Goal: Information Seeking & Learning: Learn about a topic

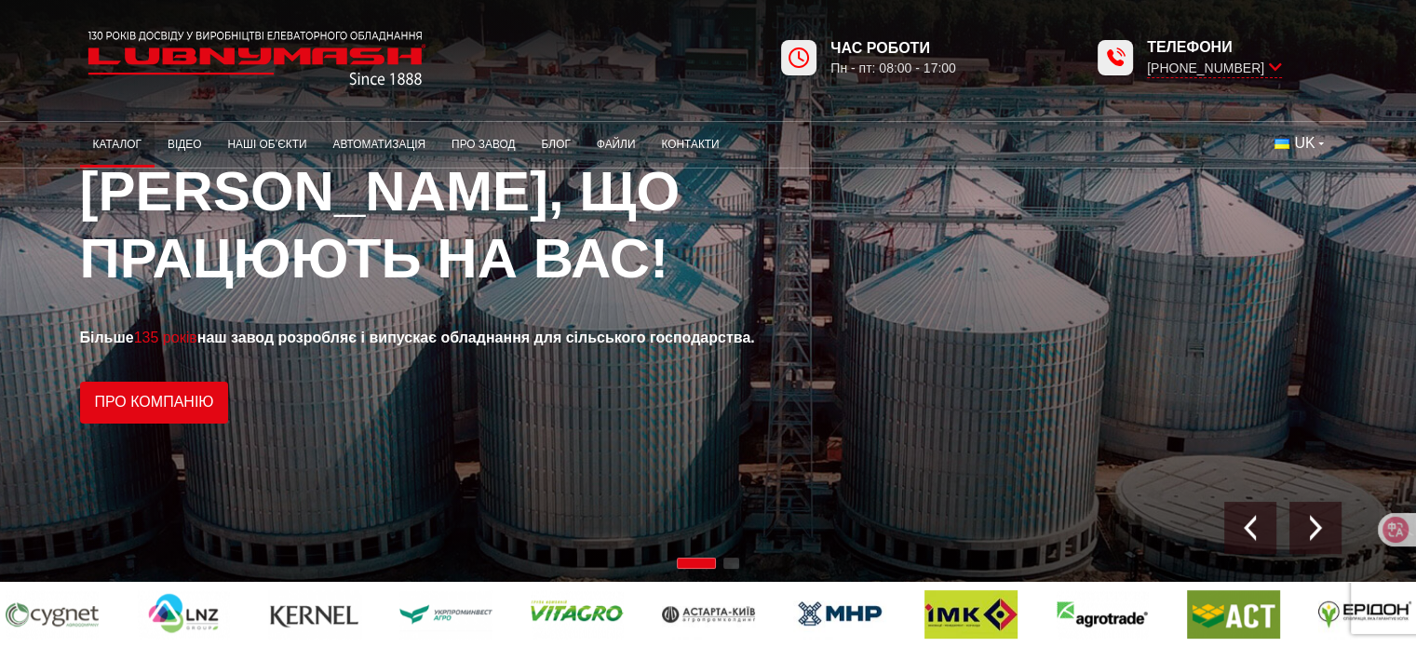
click at [119, 139] on link "Каталог" at bounding box center [117, 145] width 74 height 36
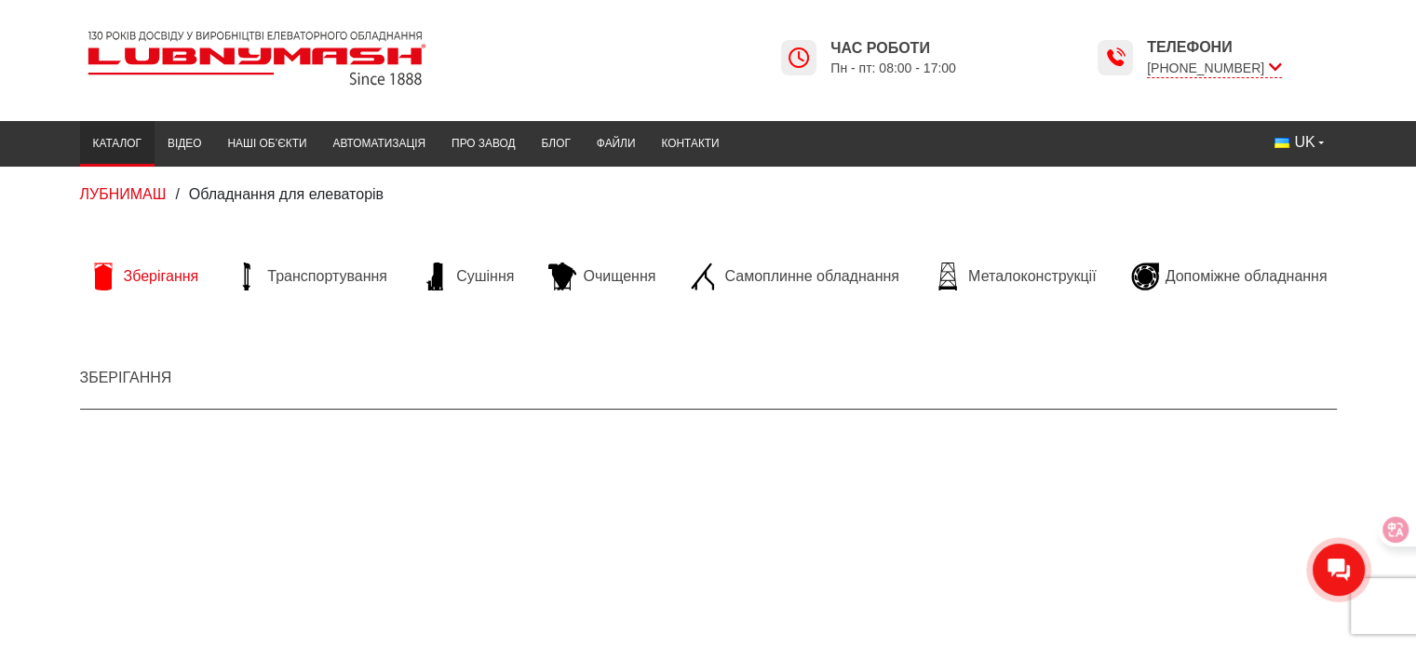
click at [169, 275] on span "Зберігання" at bounding box center [161, 276] width 75 height 20
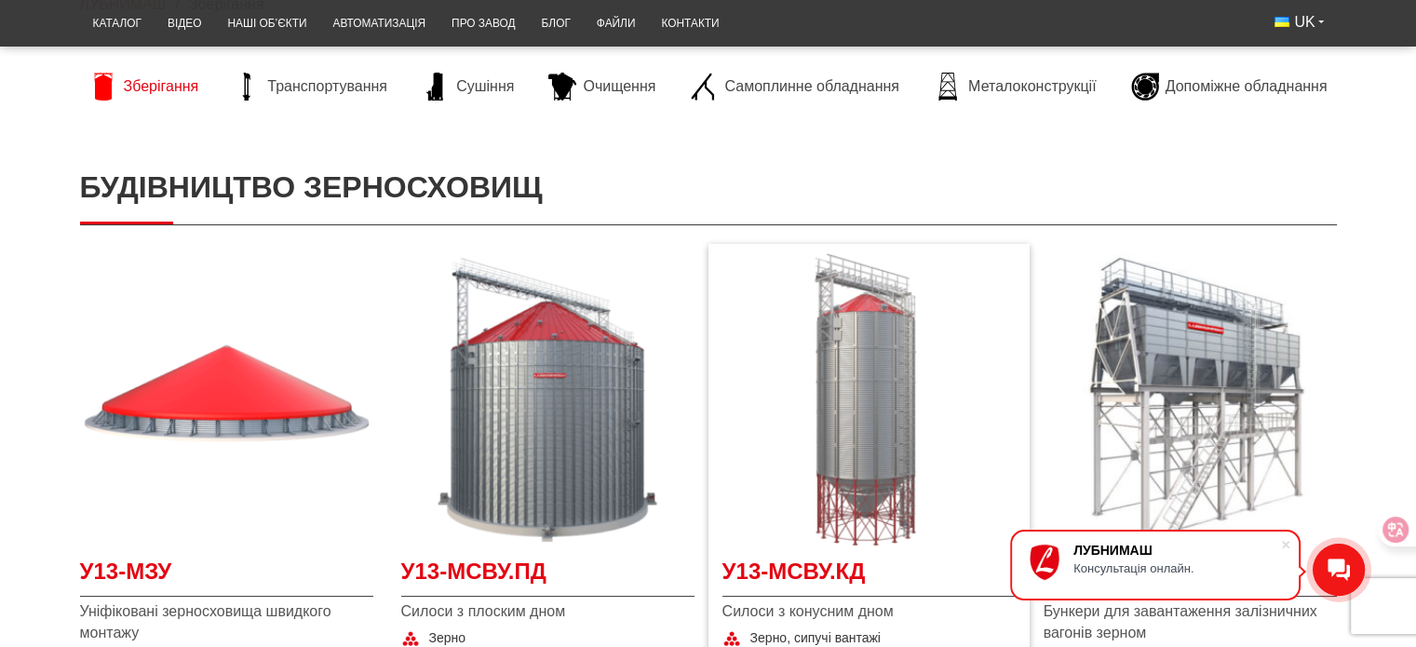
scroll to position [186, 0]
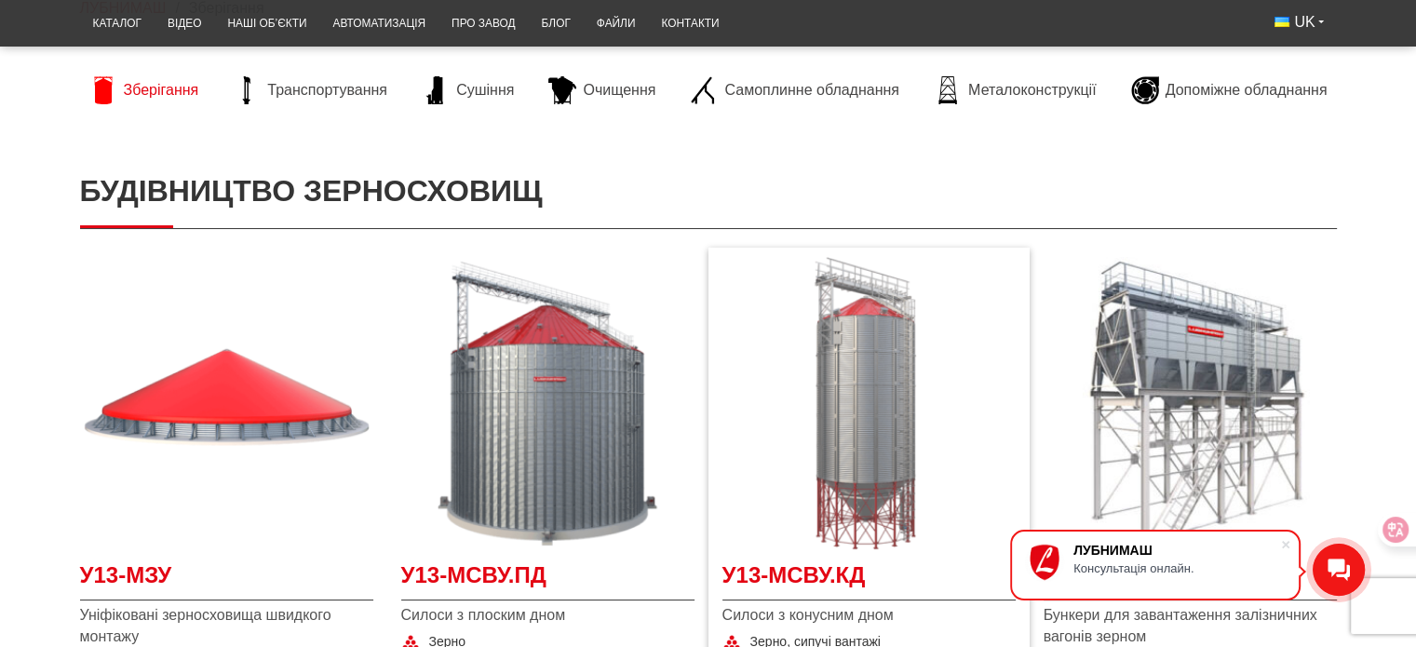
click at [863, 345] on img at bounding box center [869, 403] width 293 height 293
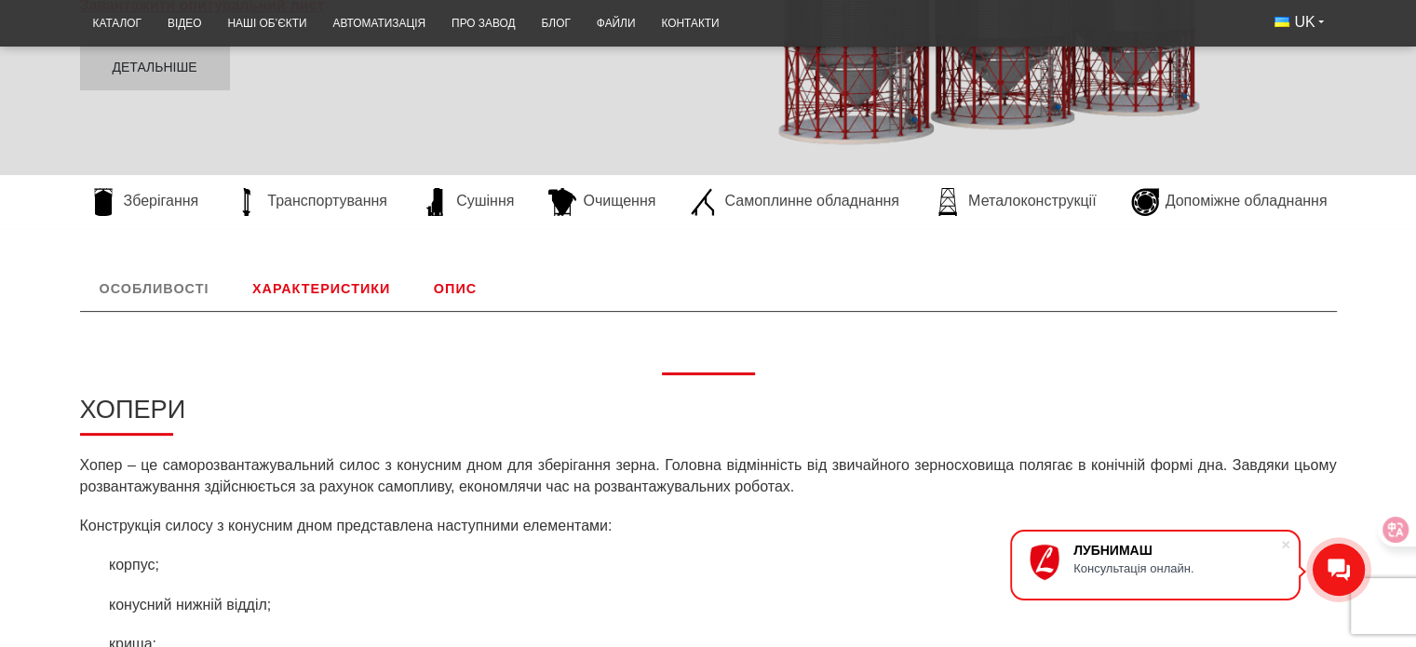
scroll to position [279, 0]
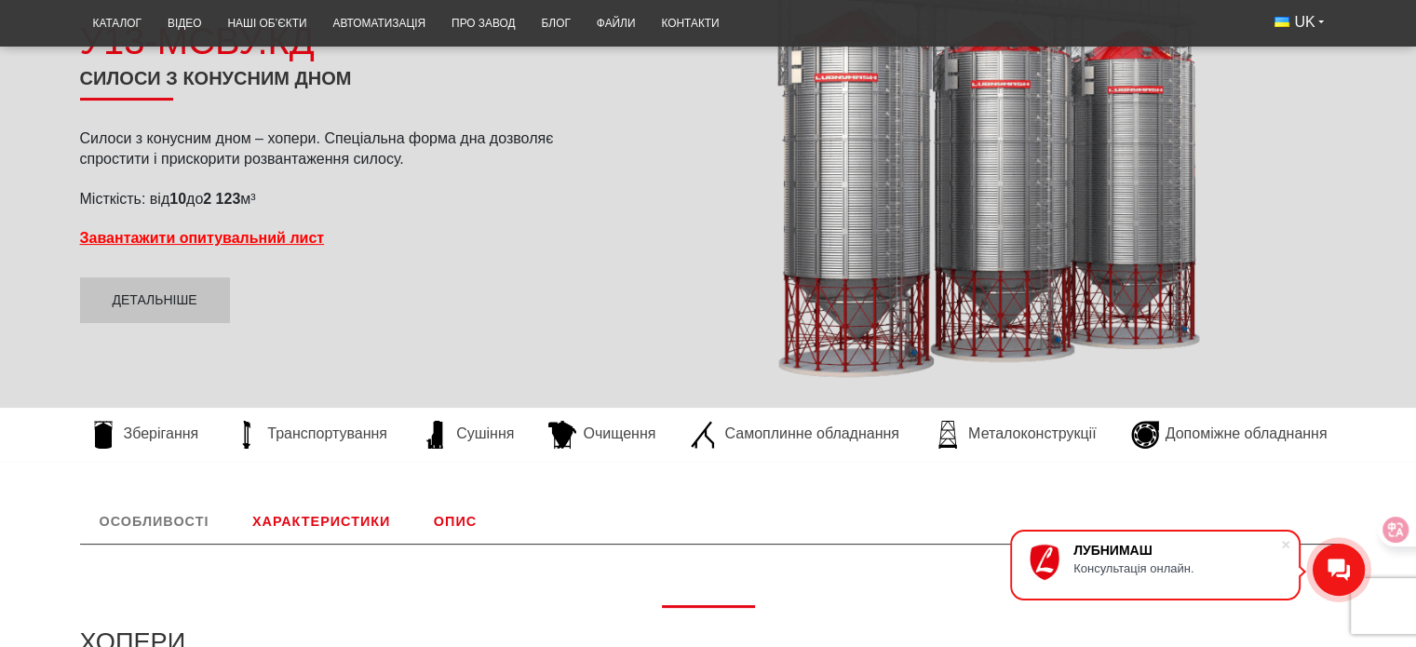
click at [328, 521] on link "Характеристики" at bounding box center [321, 521] width 177 height 45
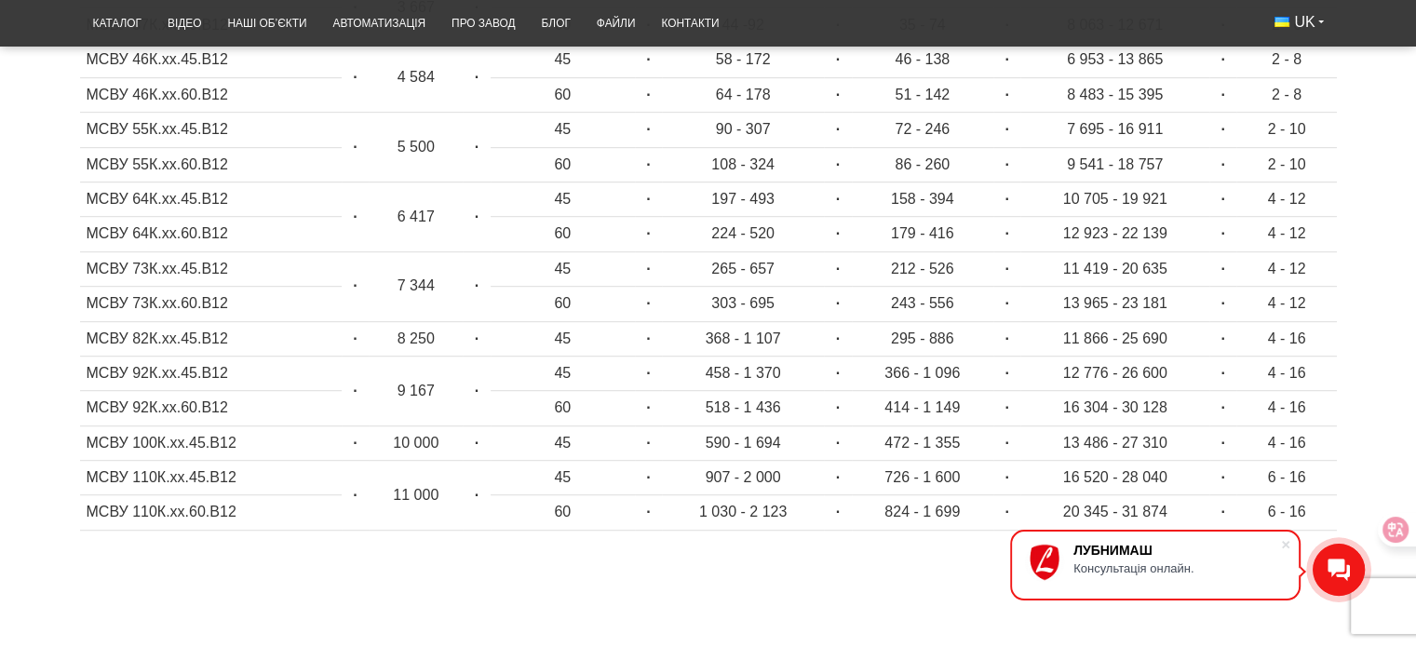
scroll to position [1085, 0]
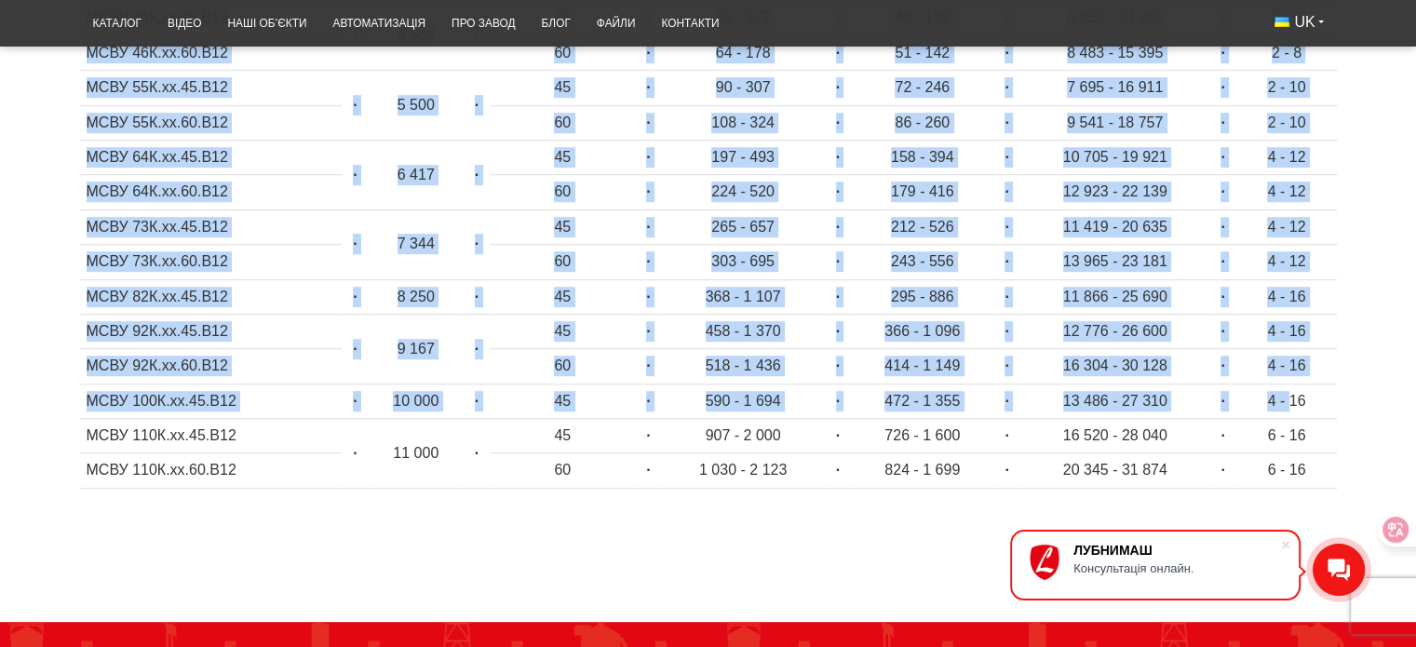
drag, startPoint x: 1237, startPoint y: 403, endPoint x: 74, endPoint y: 394, distance: 1162.2
click at [74, 394] on div "Особливості Хопери Хопер – це саморозвантажувальний силос з конусним дном для з…" at bounding box center [708, 104] width 1285 height 821
click at [523, 408] on td "45" at bounding box center [563, 401] width 144 height 34
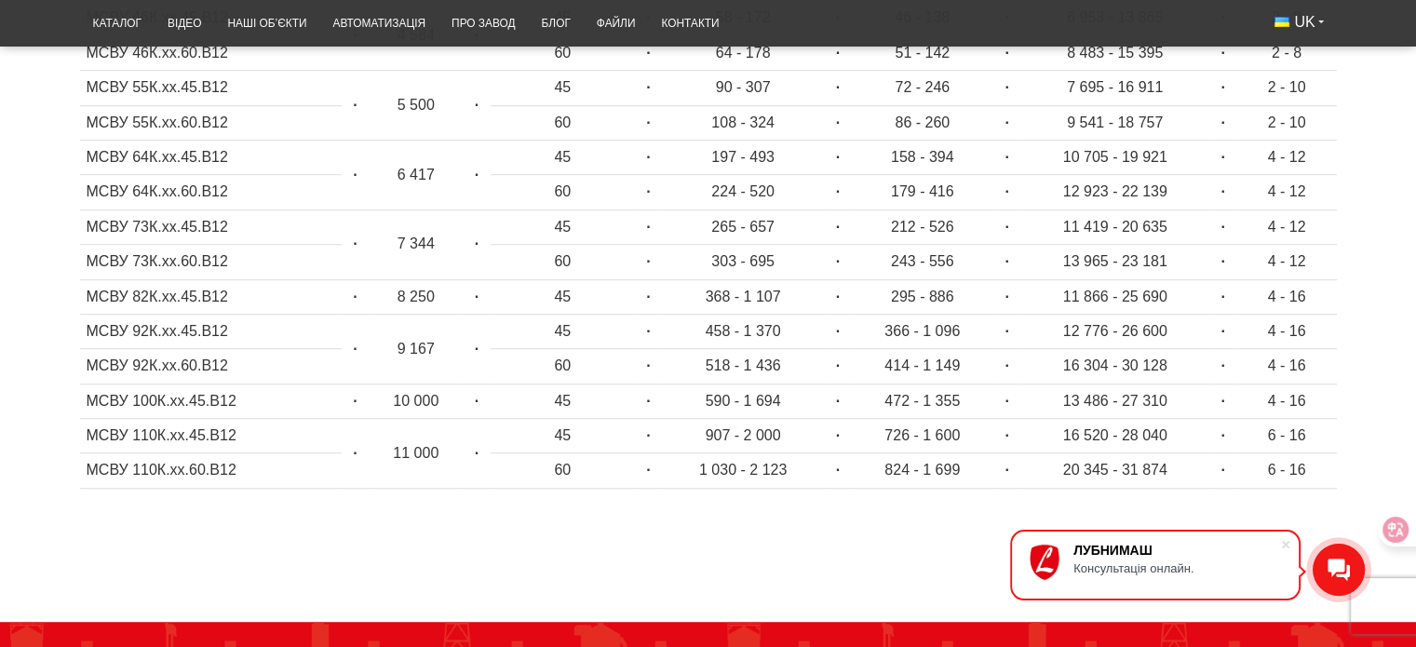
click at [668, 551] on body "ЛУБНИМАШ Консультація онлайн. LUBNYMASH Каталог Відео Наші об’єкти Автоматизаці…" at bounding box center [708, 52] width 1416 height 2274
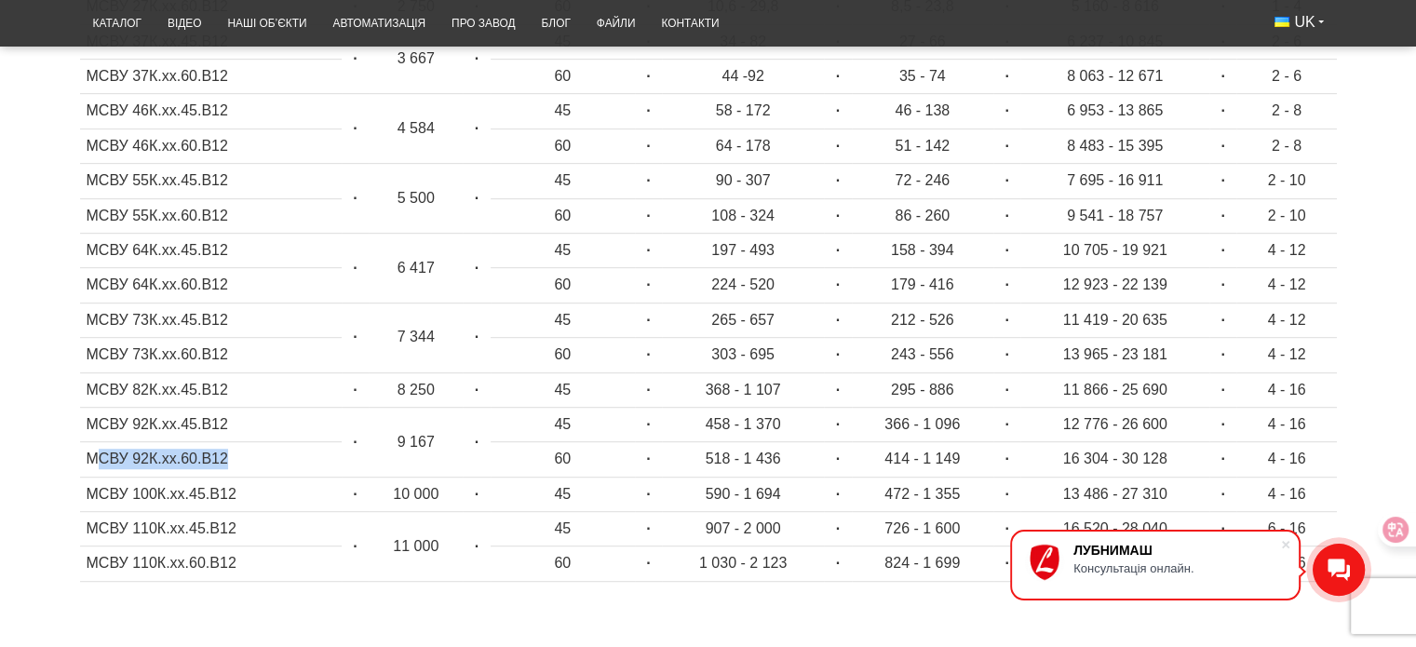
drag, startPoint x: 100, startPoint y: 454, endPoint x: 311, endPoint y: 460, distance: 211.5
click at [311, 460] on td "МСВУ 92К.хх.60.В12" at bounding box center [211, 459] width 262 height 34
click at [183, 422] on td "МСВУ 92К.хх.45.В12" at bounding box center [211, 424] width 262 height 34
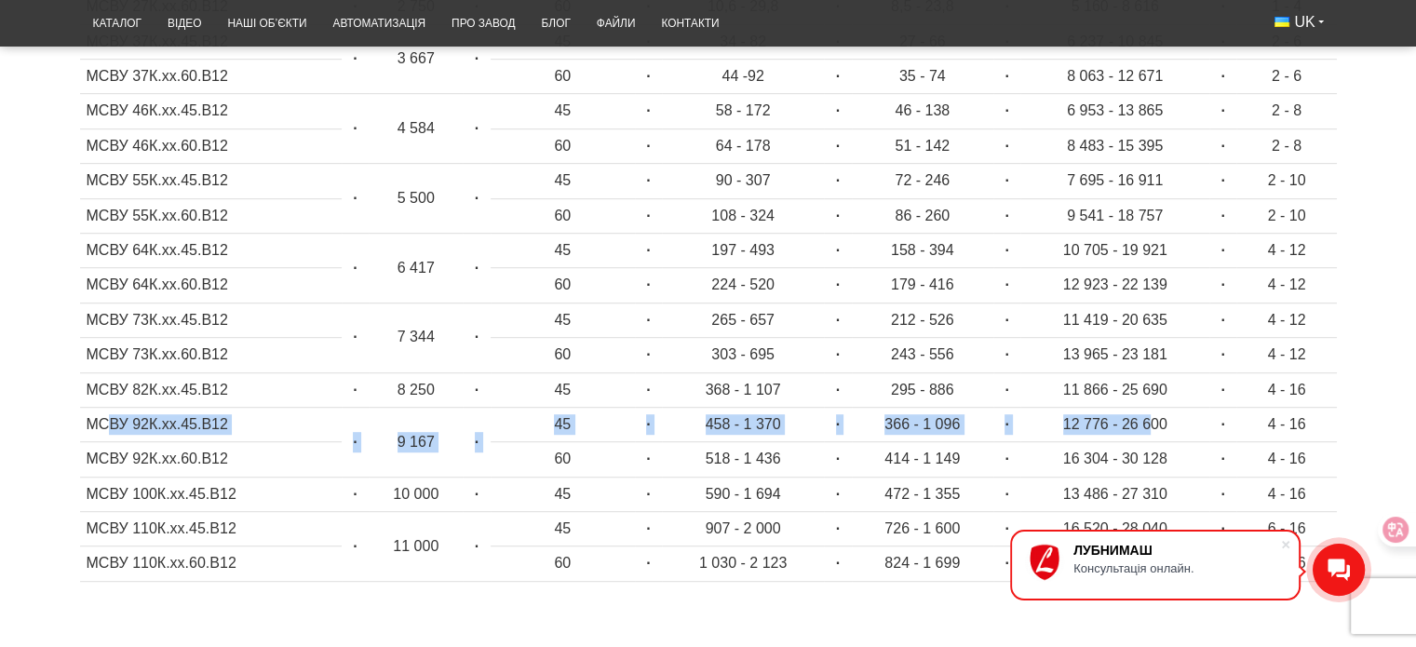
drag, startPoint x: 108, startPoint y: 421, endPoint x: 1148, endPoint y: 425, distance: 1040.2
click at [1148, 425] on tr "МСВУ 92К.хх.45.В12 · 9 167 · 45 · 458 - 1 370 · 366 - 1 096 · 12 776 - 26 600 ·…" at bounding box center [708, 424] width 1257 height 34
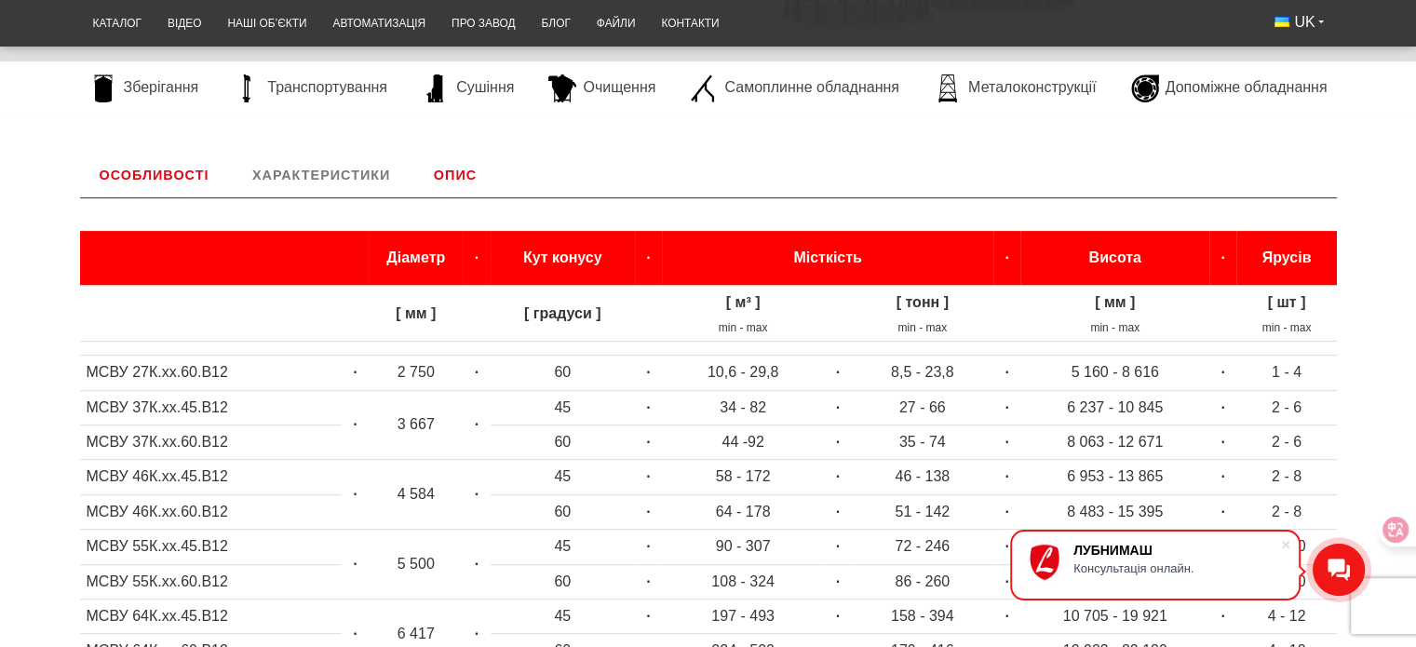
scroll to position [433, 0]
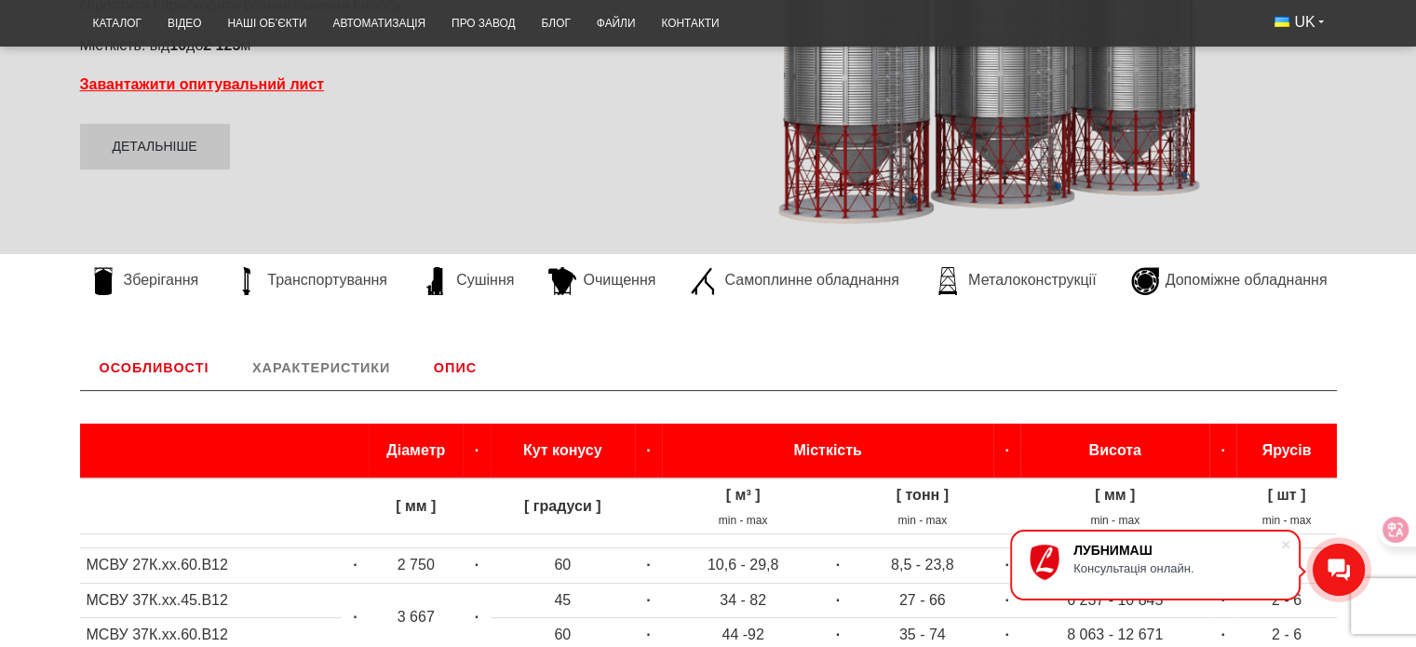
click at [448, 357] on link "Опис" at bounding box center [455, 367] width 82 height 45
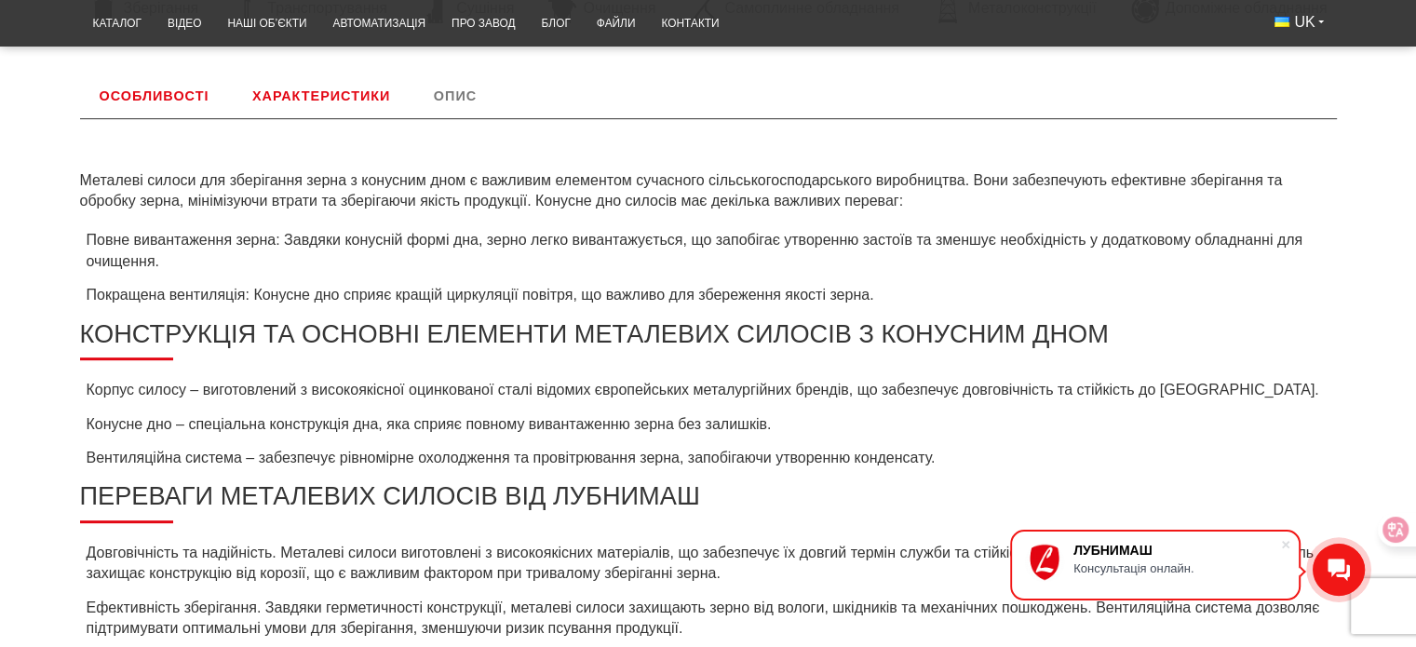
scroll to position [518, 0]
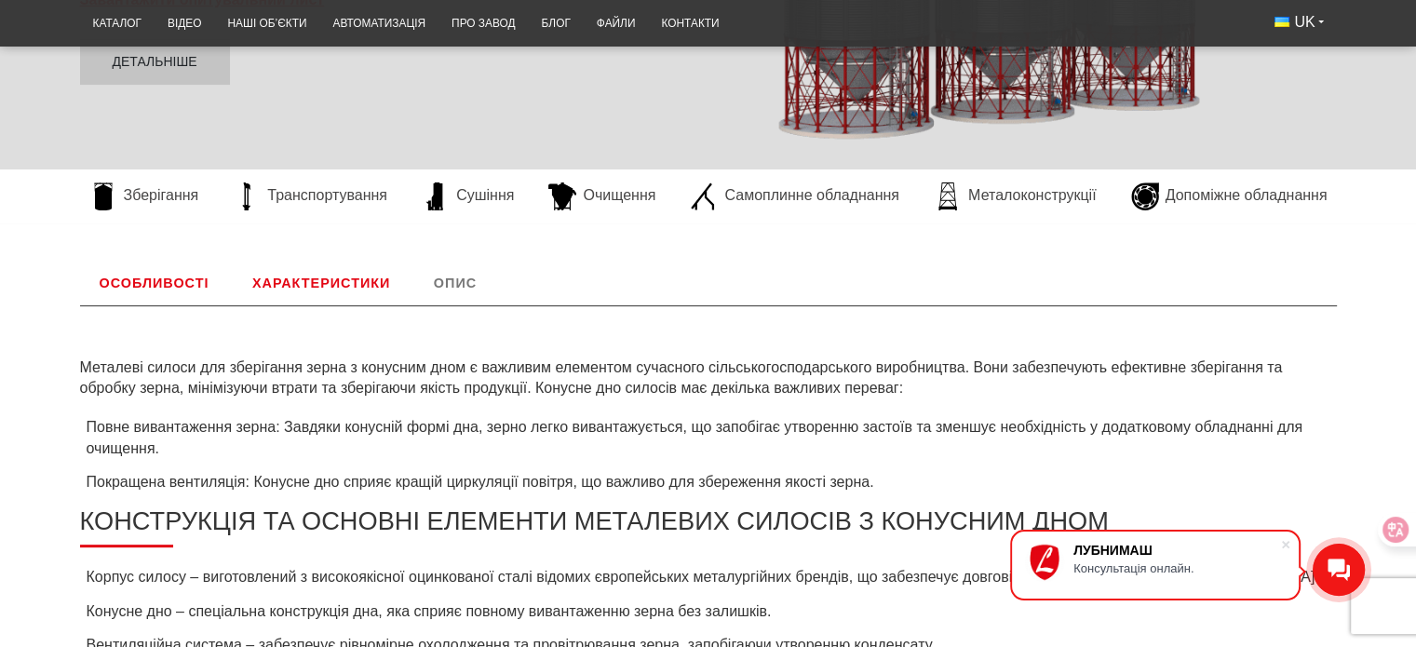
click at [280, 278] on link "Характеристики" at bounding box center [321, 283] width 177 height 45
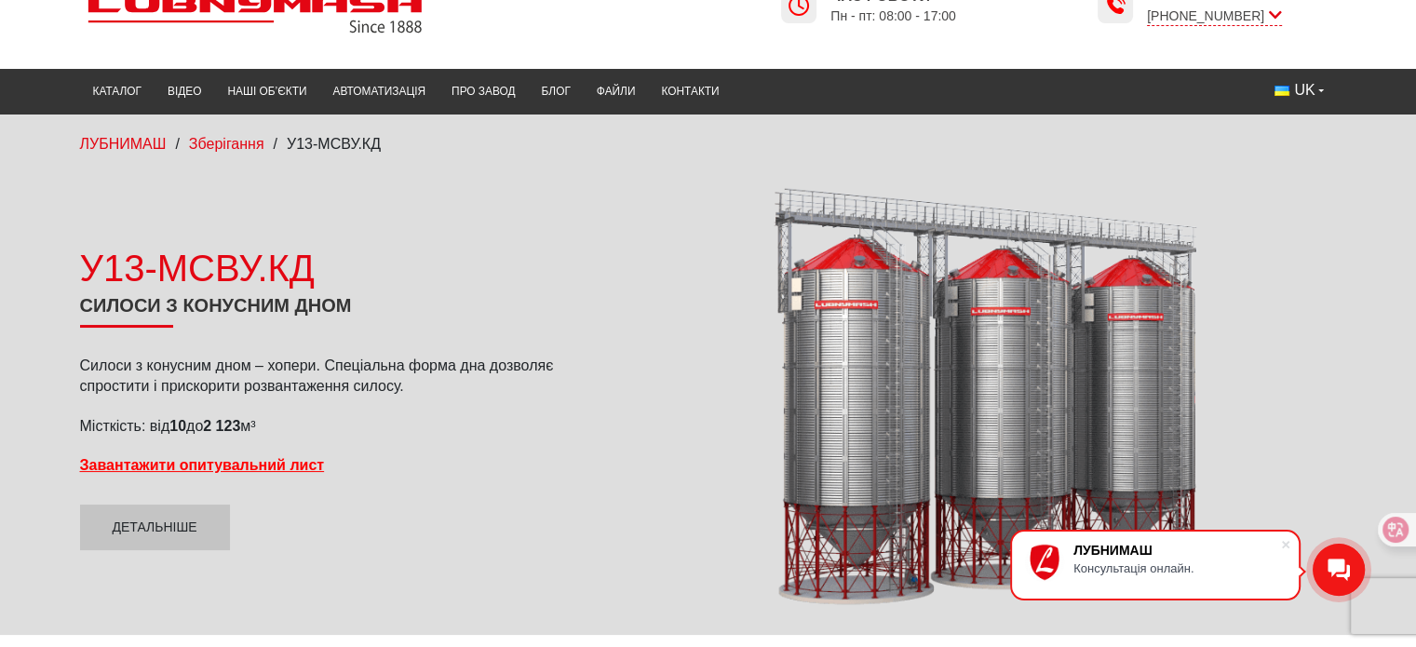
scroll to position [0, 0]
